Goal: Navigation & Orientation: Understand site structure

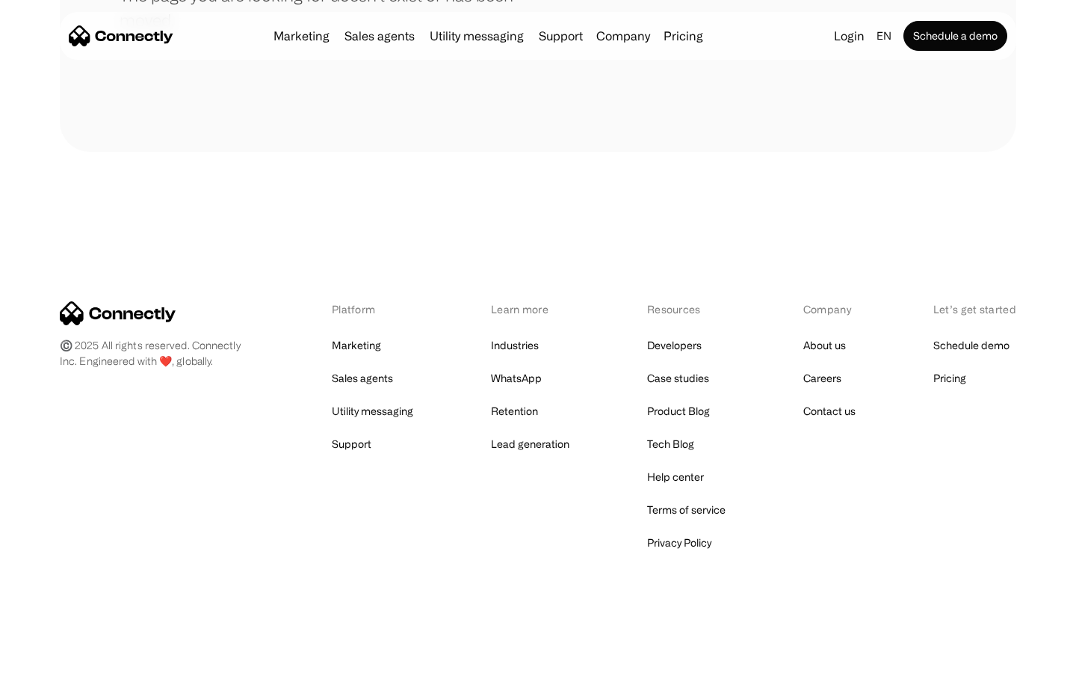
scroll to position [273, 0]
